Goal: Transaction & Acquisition: Book appointment/travel/reservation

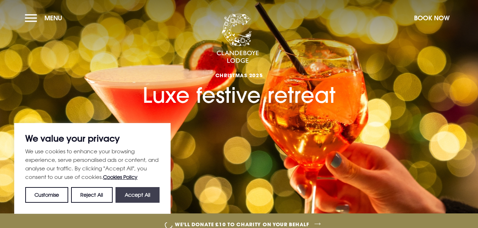
click at [145, 193] on button "Accept All" at bounding box center [137, 195] width 44 height 16
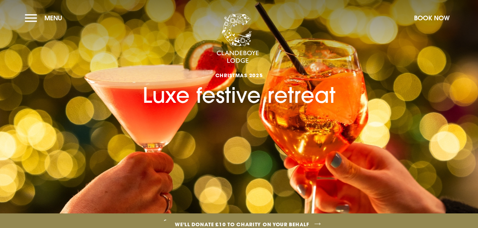
checkbox input "true"
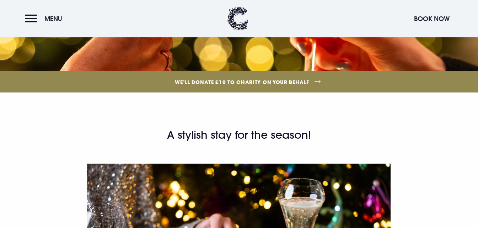
scroll to position [36, 0]
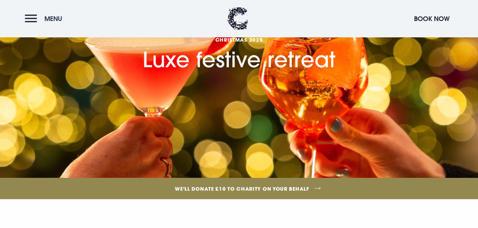
click at [31, 15] on button "Menu" at bounding box center [45, 18] width 41 height 15
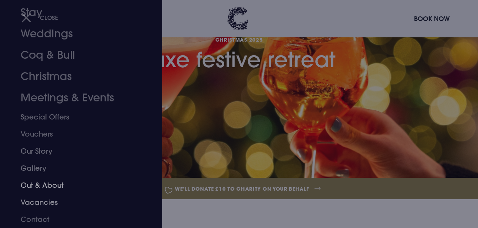
scroll to position [71, 0]
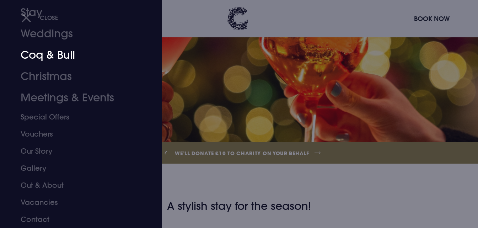
click at [40, 57] on link "Coq & Bull" at bounding box center [76, 54] width 111 height 21
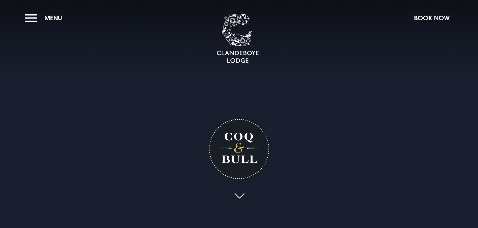
click at [236, 193] on link at bounding box center [239, 196] width 16 height 16
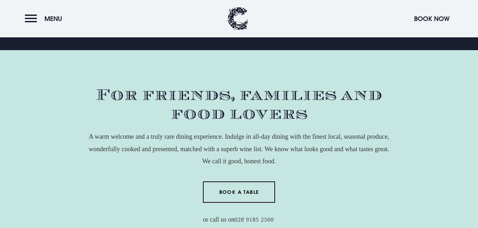
scroll to position [213, 0]
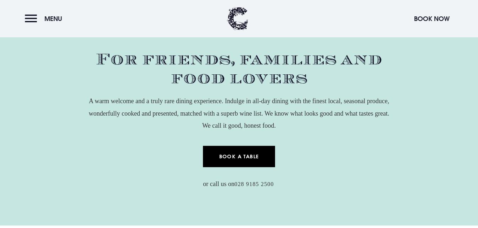
click at [242, 156] on link "Book a Table" at bounding box center [239, 156] width 72 height 21
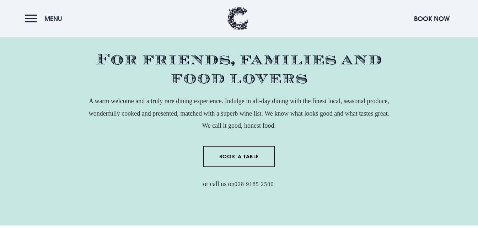
click at [30, 18] on button "Menu" at bounding box center [45, 18] width 41 height 15
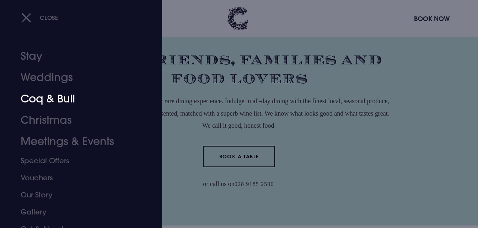
click at [62, 93] on link "Coq & Bull" at bounding box center [76, 98] width 111 height 21
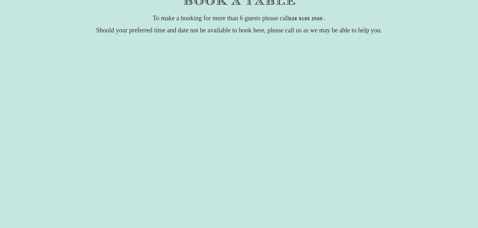
scroll to position [178, 0]
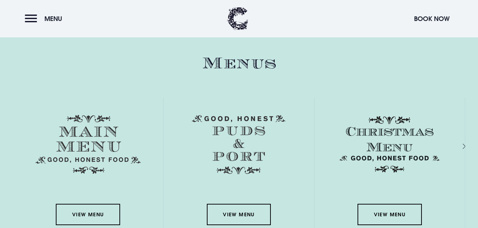
scroll to position [994, 0]
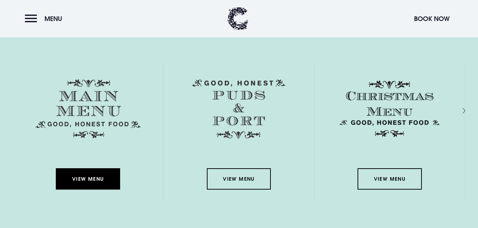
click at [87, 175] on link "View Menu" at bounding box center [88, 178] width 64 height 21
